Goal: Transaction & Acquisition: Download file/media

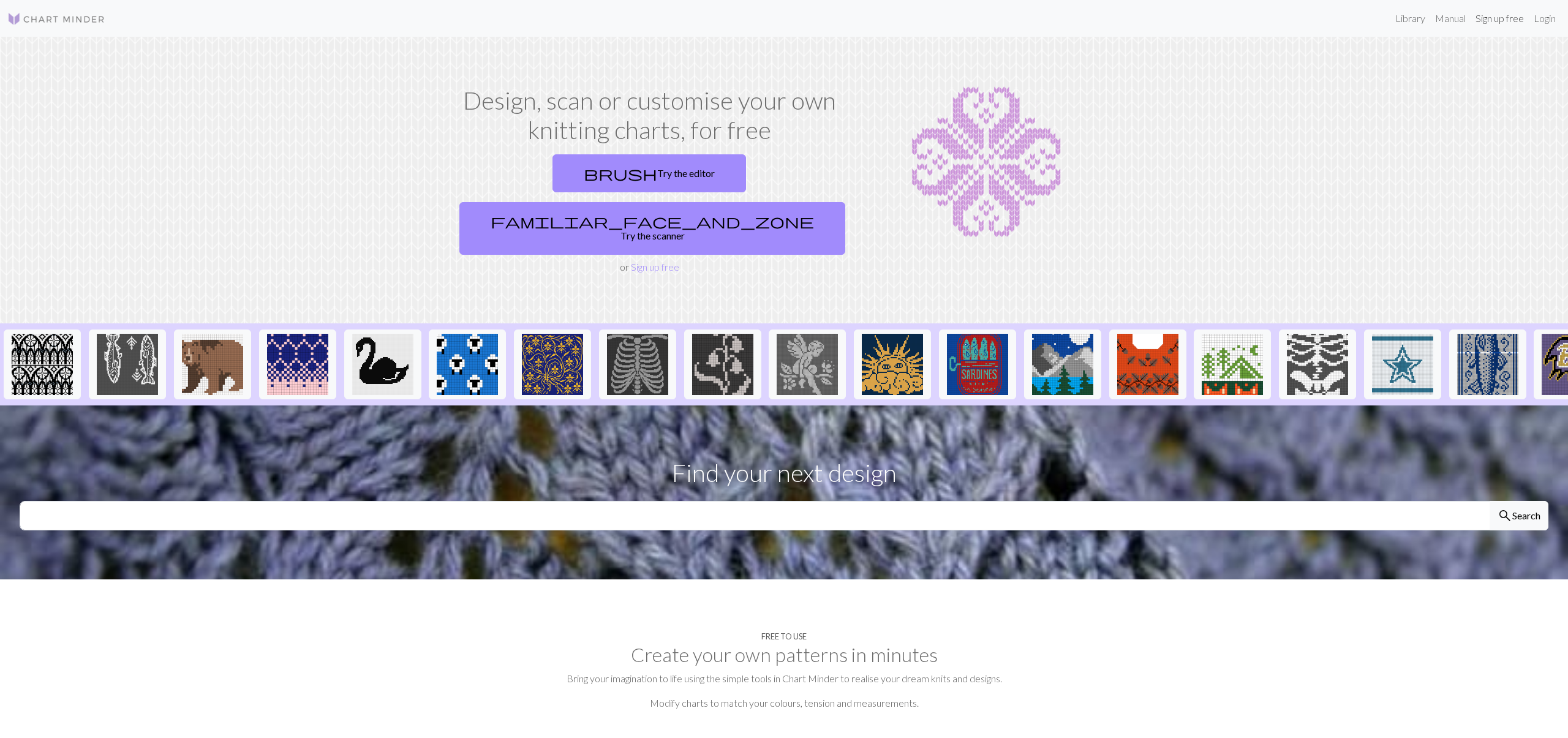
click at [1499, 23] on link "Sign up free" at bounding box center [1499, 18] width 59 height 24
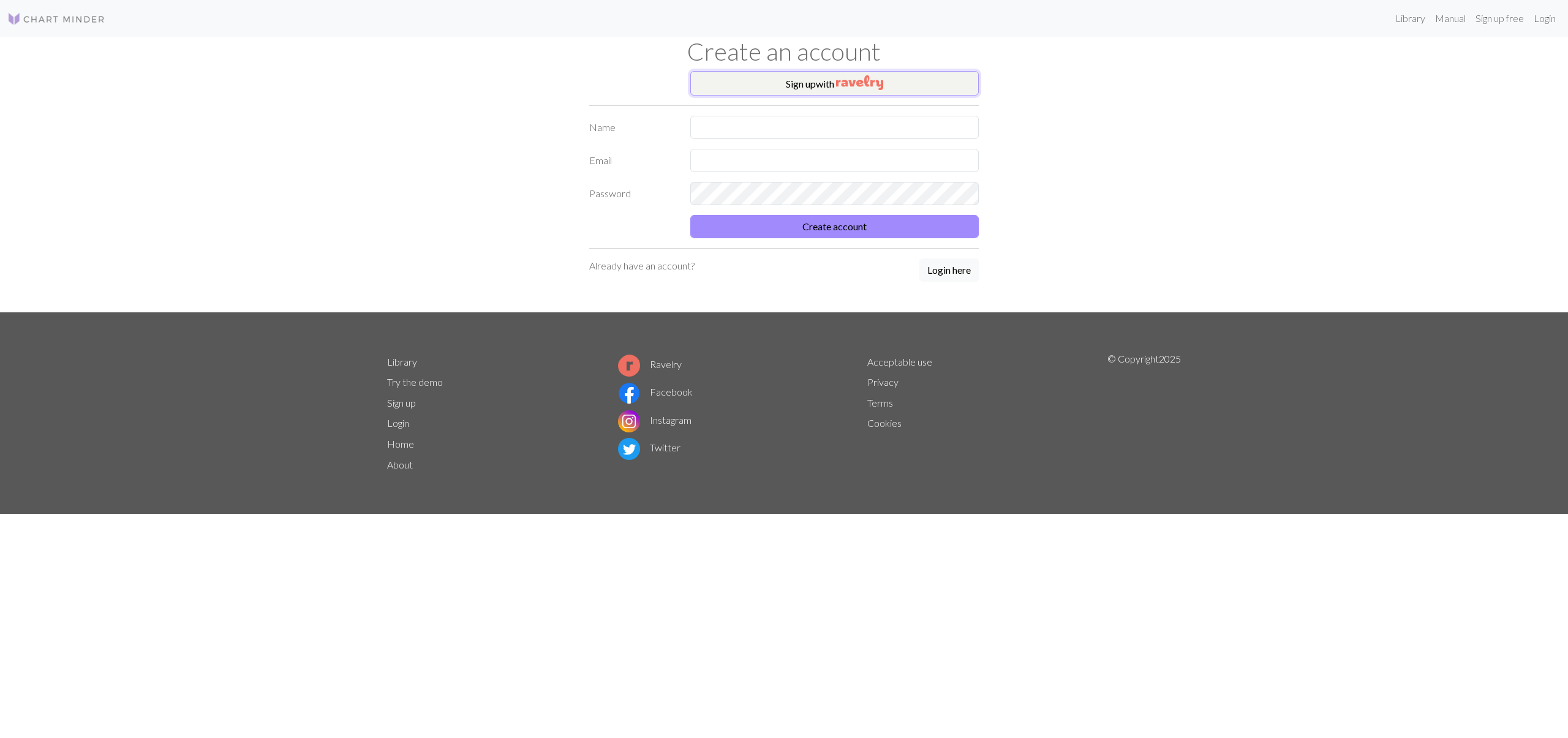
click at [892, 89] on button "Sign up with" at bounding box center [834, 83] width 289 height 24
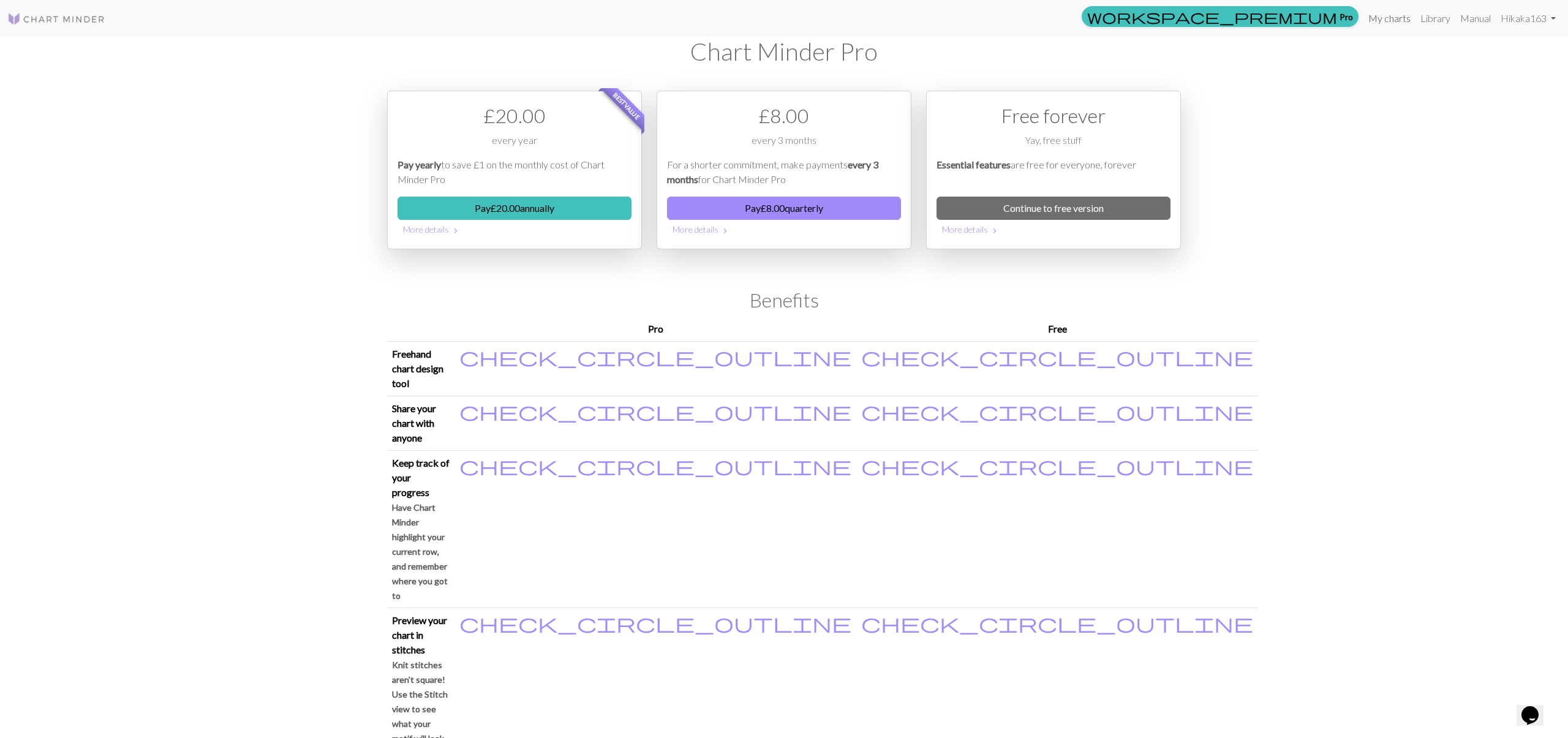
click at [1380, 16] on link "My charts" at bounding box center [1389, 18] width 52 height 24
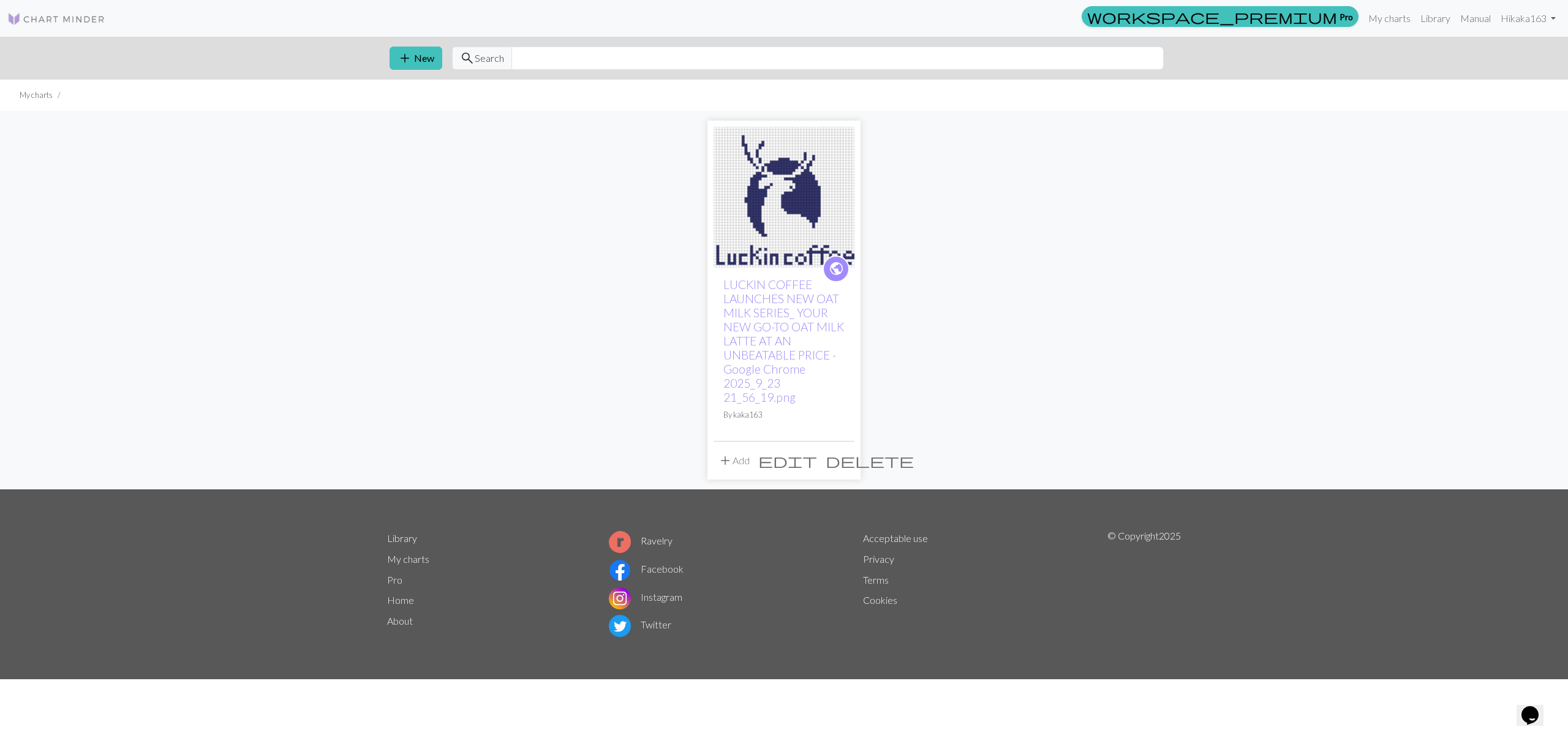
click at [811, 216] on img at bounding box center [784, 198] width 141 height 141
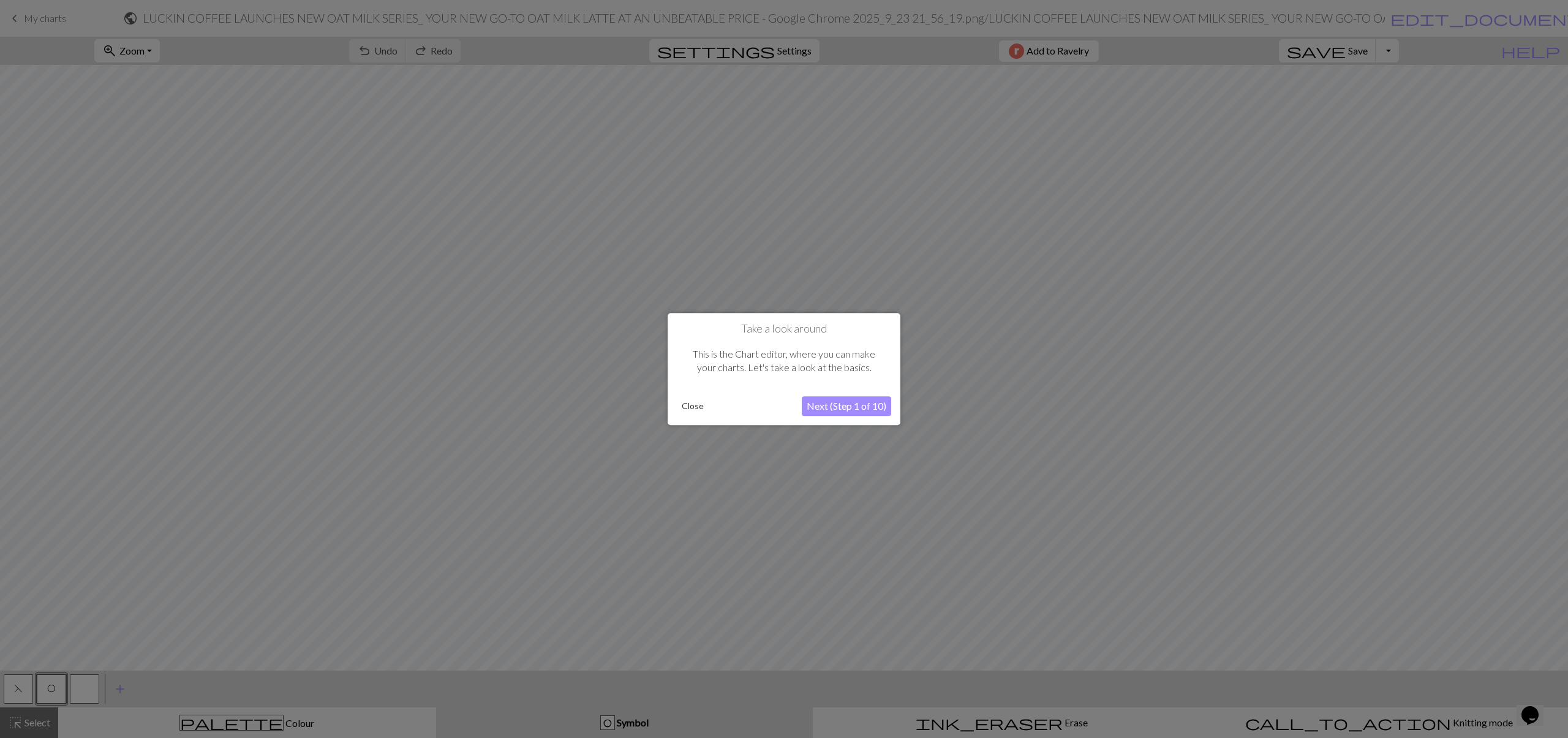
click at [693, 408] on button "Close" at bounding box center [692, 406] width 32 height 18
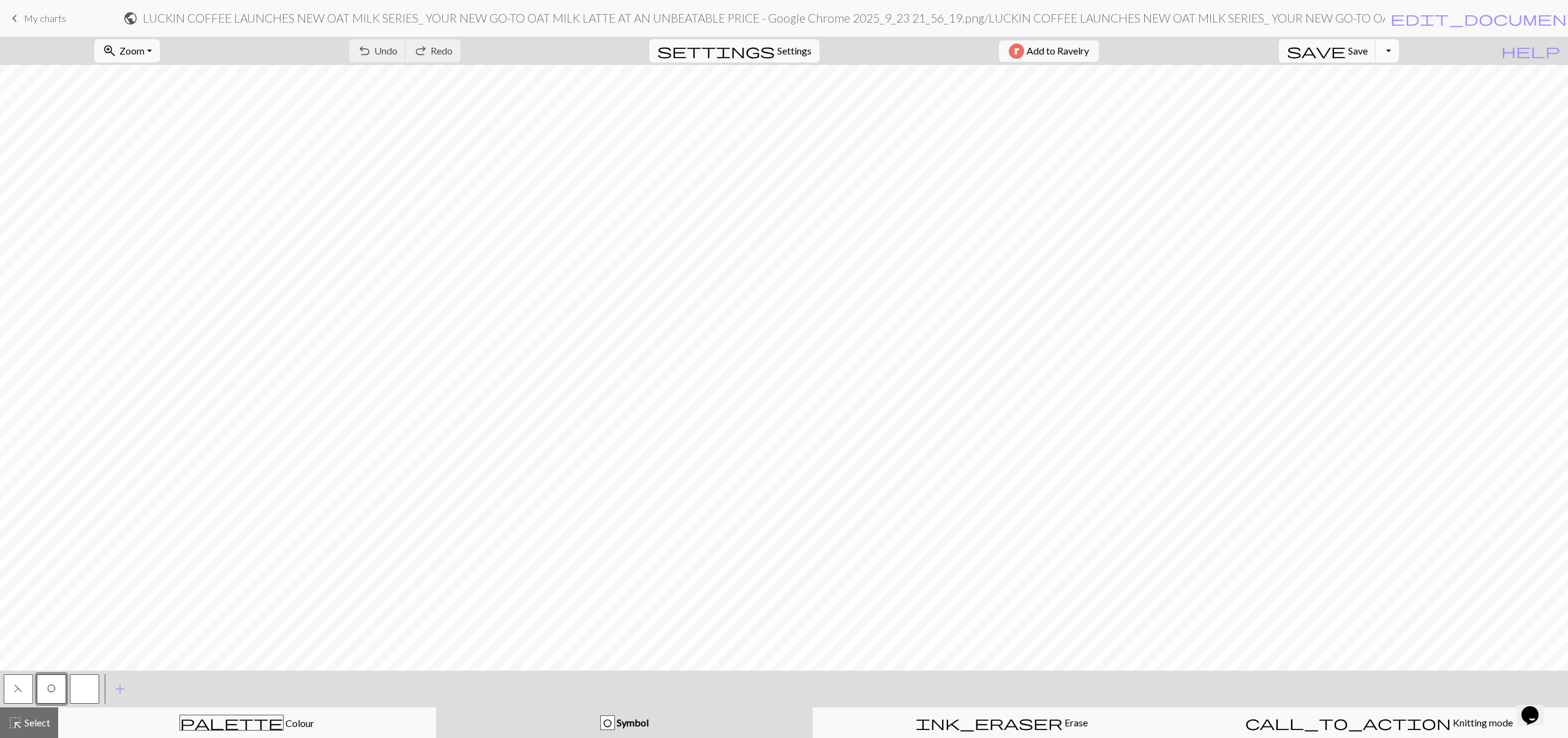
click at [1398, 51] on button "Toggle Dropdown" at bounding box center [1387, 51] width 23 height 23
click at [1370, 100] on button "save_alt Download" at bounding box center [1297, 97] width 202 height 20
click at [766, 45] on button "Download" at bounding box center [754, 40] width 60 height 23
